Goal: Task Accomplishment & Management: Manage account settings

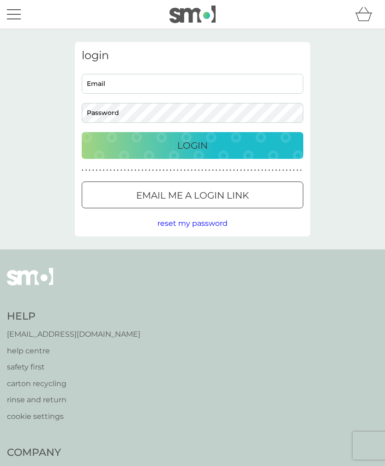
click at [237, 83] on input "Email" at bounding box center [193, 84] width 222 height 20
type input "[EMAIL_ADDRESS][DOMAIN_NAME]"
click at [219, 143] on div "Login" at bounding box center [192, 145] width 203 height 15
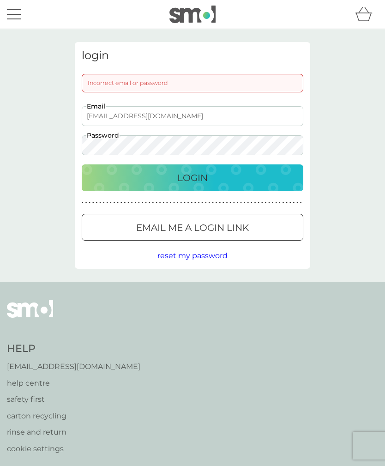
click at [212, 183] on div "Login" at bounding box center [192, 177] width 203 height 15
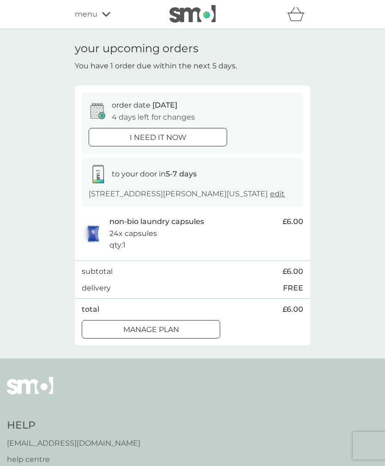
click at [108, 15] on icon at bounding box center [106, 14] width 8 height 5
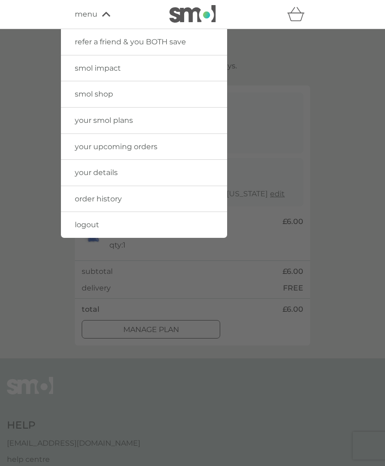
click at [134, 124] on link "your smol plans" at bounding box center [144, 121] width 166 height 26
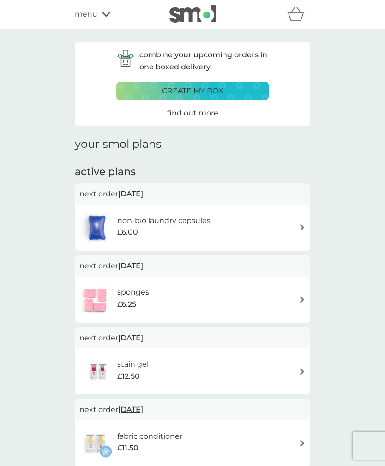
click at [106, 14] on icon at bounding box center [106, 15] width 8 height 6
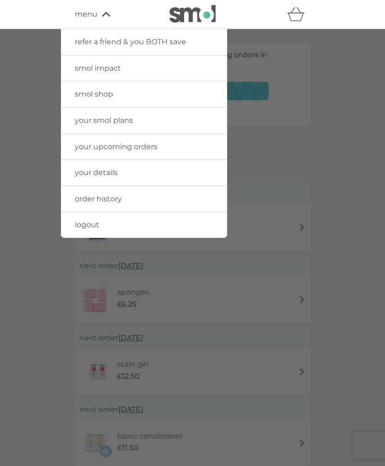
click at [144, 143] on span "your upcoming orders" at bounding box center [116, 146] width 83 height 9
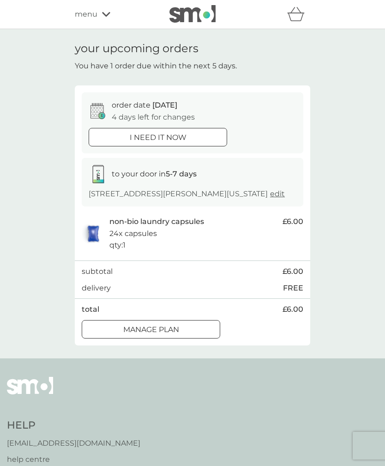
click at [191, 133] on div "i need it now" at bounding box center [158, 138] width 138 height 12
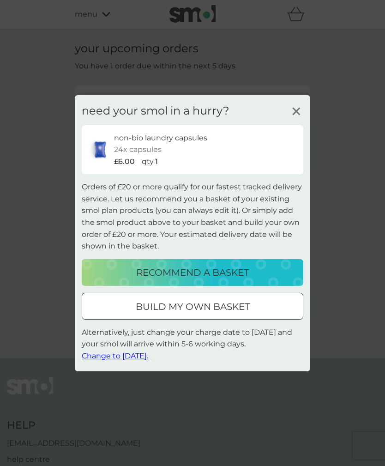
click at [139, 358] on span "Change to tomorrow." at bounding box center [115, 355] width 66 height 9
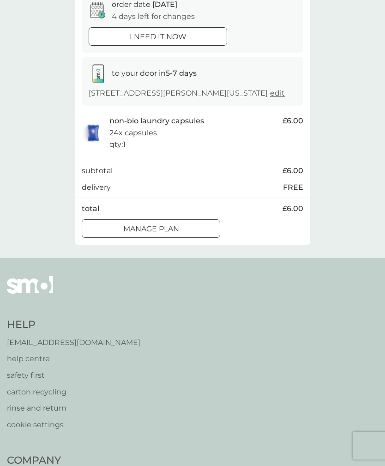
scroll to position [100, 0]
click at [183, 228] on div "Manage plan" at bounding box center [151, 229] width 138 height 12
